Goal: Find specific page/section: Find specific page/section

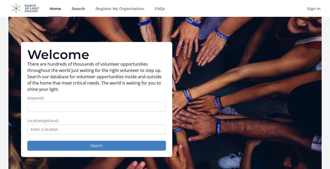
click at [77, 8] on link "Search" at bounding box center [78, 8] width 15 height 17
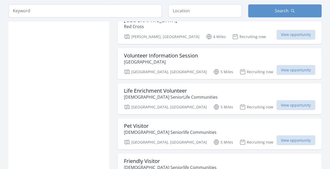
scroll to position [468, 0]
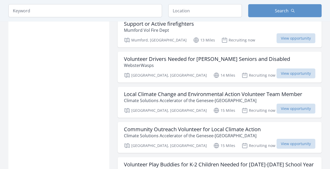
scroll to position [2643, 0]
